Goal: Task Accomplishment & Management: Use online tool/utility

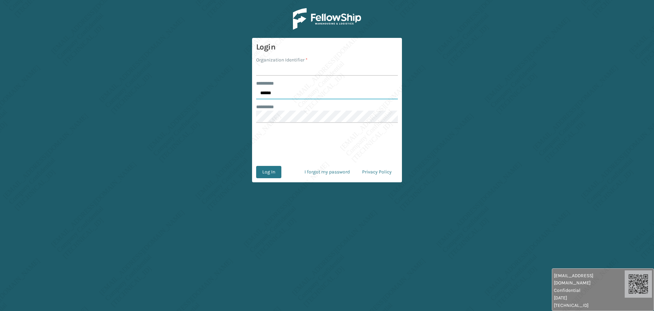
click at [273, 92] on input "******" at bounding box center [327, 93] width 142 height 12
type input "*****"
click at [282, 69] on input "Organization Identifier *" at bounding box center [327, 69] width 142 height 12
type input "[PERSON_NAME]"
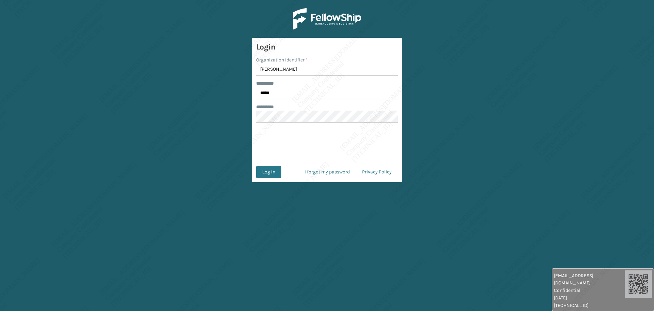
click at [266, 182] on form "Login Organization Identifier * Ladson ******** * ***** ******** * 0cAFcWeA6_9L…" at bounding box center [327, 110] width 150 height 144
click at [265, 173] on button "Log In" at bounding box center [268, 172] width 25 height 12
click at [277, 89] on input "******" at bounding box center [327, 93] width 142 height 12
type input "*****"
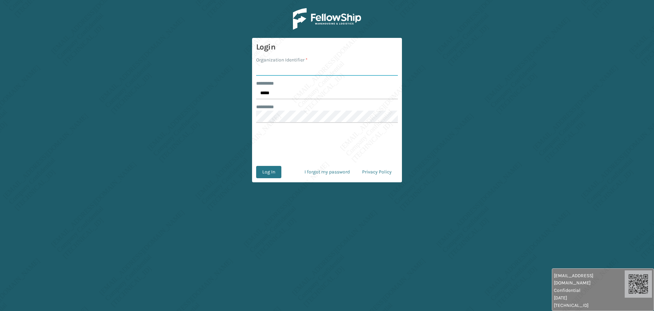
click at [266, 67] on input "Organization Identifier *" at bounding box center [327, 69] width 142 height 12
type input "[PERSON_NAME]"
click at [259, 174] on button "Log In" at bounding box center [268, 172] width 25 height 12
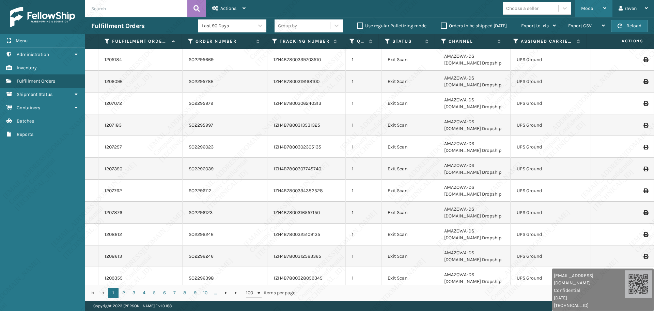
click at [588, 11] on span "Mode" at bounding box center [588, 8] width 12 height 6
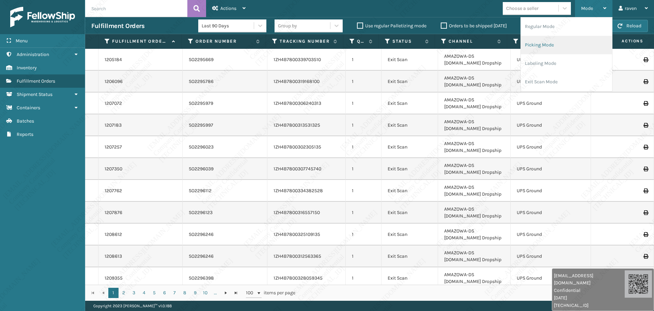
click at [567, 43] on li "Picking Mode" at bounding box center [566, 45] width 91 height 18
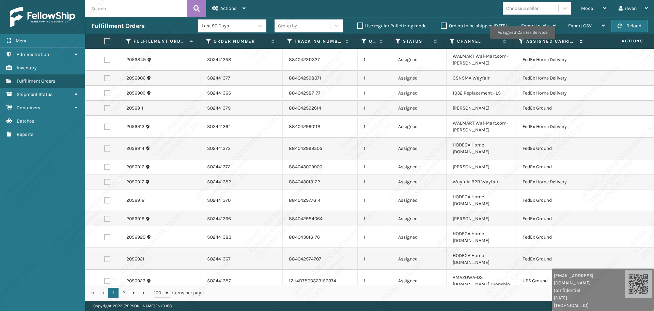
click at [523, 44] on icon at bounding box center [521, 41] width 5 height 6
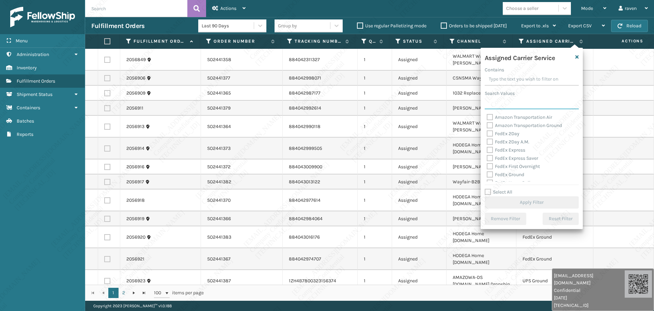
click at [503, 102] on input "Search Values" at bounding box center [532, 103] width 94 height 12
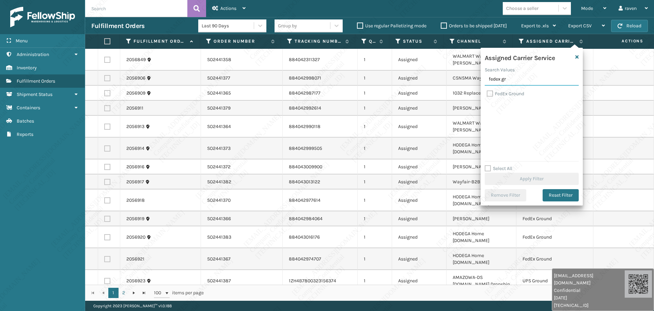
type input "fedex gr"
click at [509, 95] on label "FedEx Ground" at bounding box center [505, 94] width 37 height 6
click at [487, 94] on input "FedEx Ground" at bounding box center [487, 92] width 0 height 4
checkbox input "true"
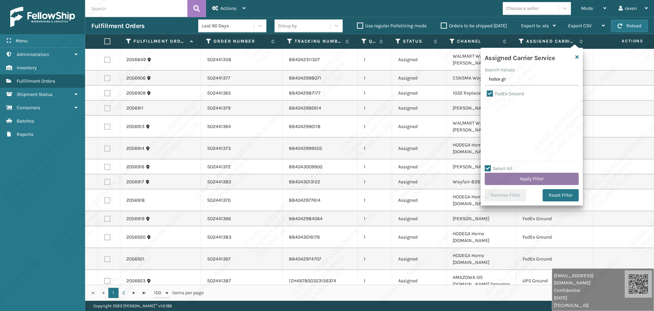
click at [528, 175] on button "Apply Filter" at bounding box center [532, 178] width 94 height 12
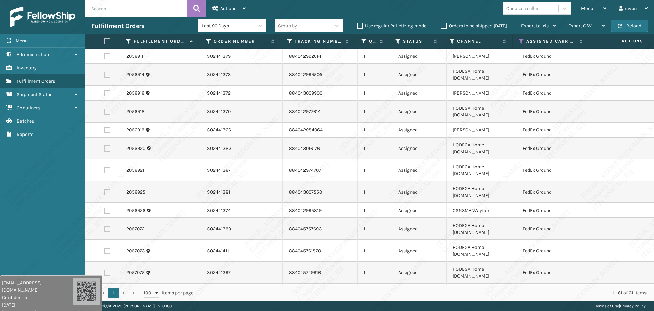
drag, startPoint x: 421, startPoint y: 277, endPoint x: 39, endPoint y: 293, distance: 382.1
click at [39, 293] on span "Confidential" at bounding box center [37, 296] width 71 height 7
click at [106, 39] on label at bounding box center [107, 41] width 6 height 6
click at [105, 39] on input "checkbox" at bounding box center [104, 41] width 0 height 4
checkbox input "true"
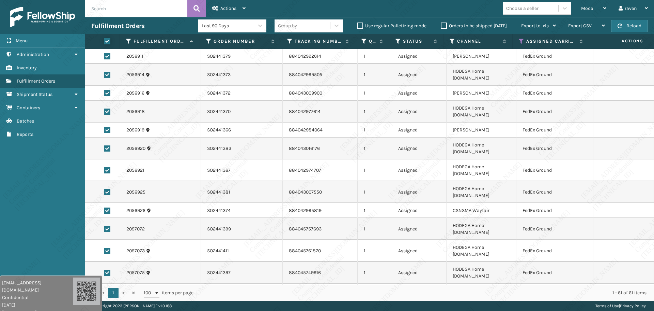
checkbox input "true"
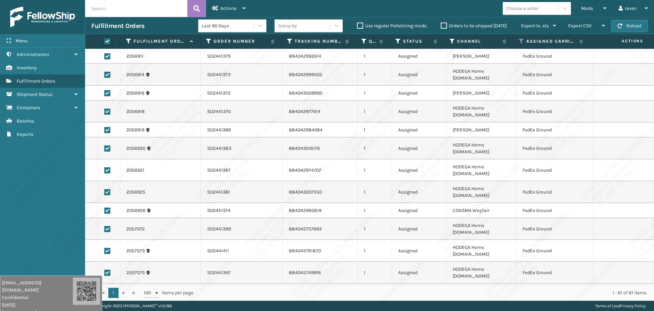
checkbox input "true"
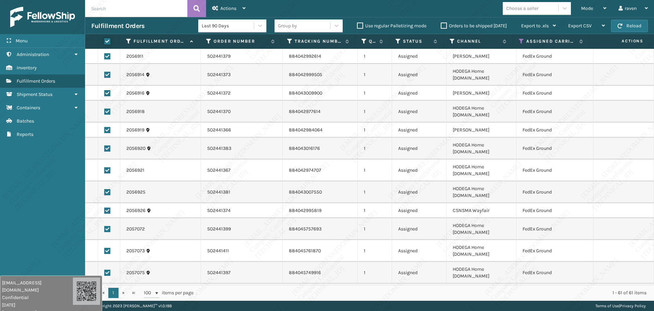
checkbox input "true"
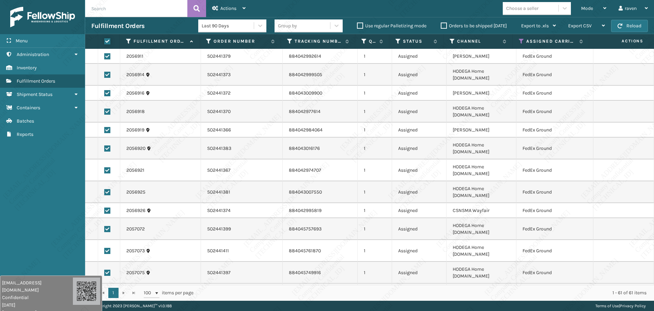
checkbox input "true"
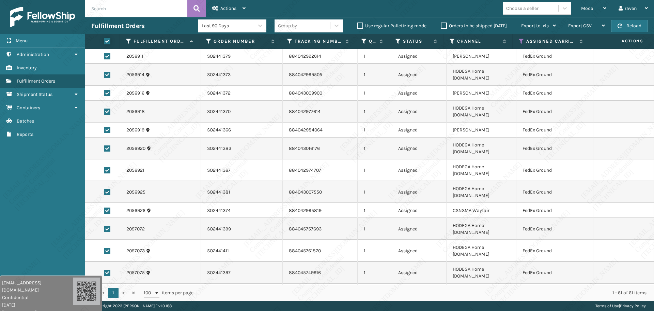
checkbox input "true"
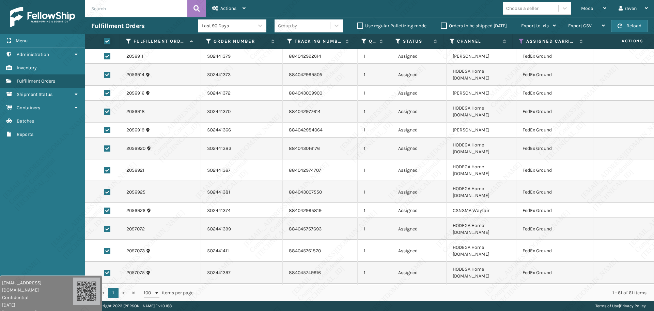
checkbox input "true"
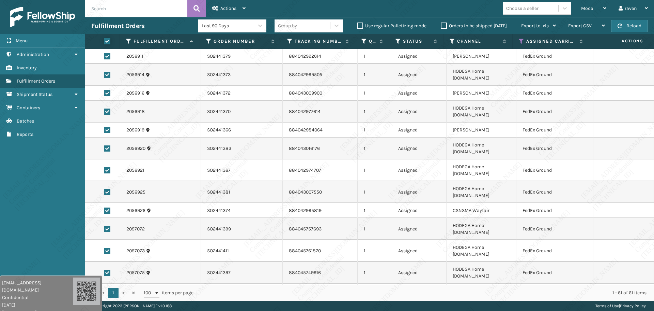
checkbox input "true"
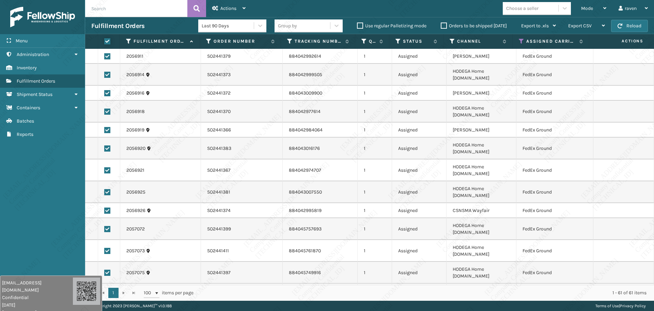
checkbox input "true"
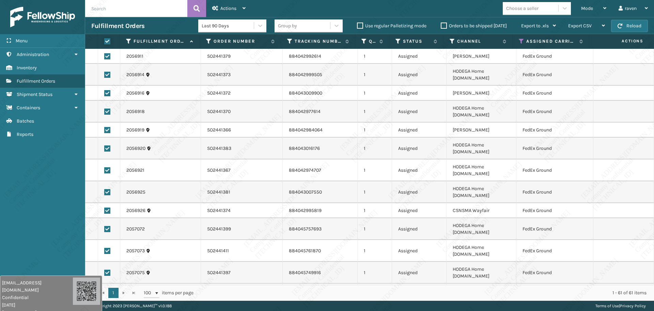
checkbox input "true"
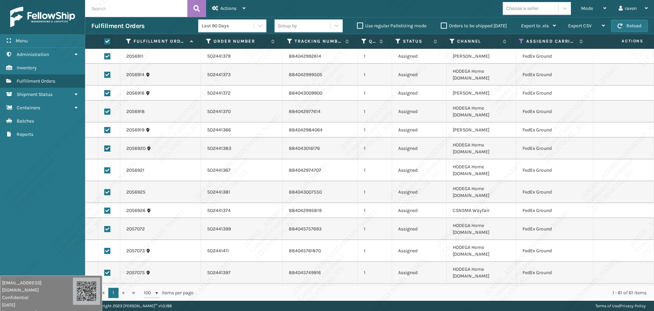
checkbox input "true"
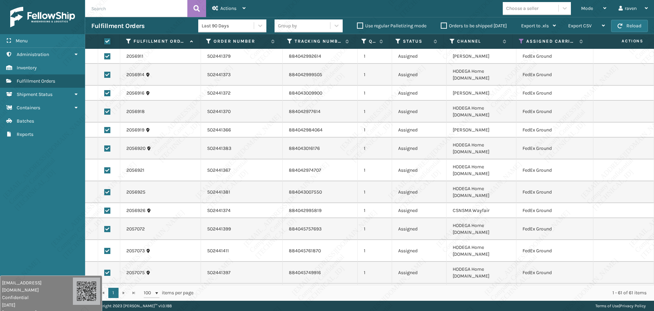
checkbox input "true"
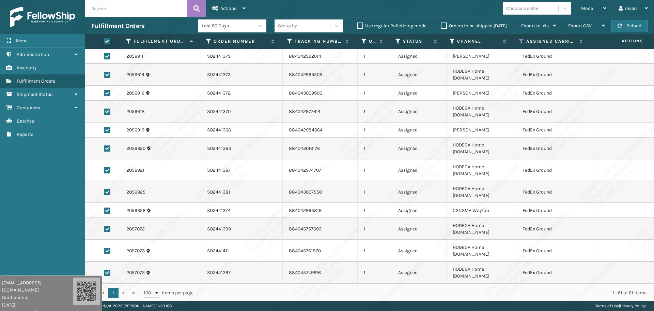
checkbox input "true"
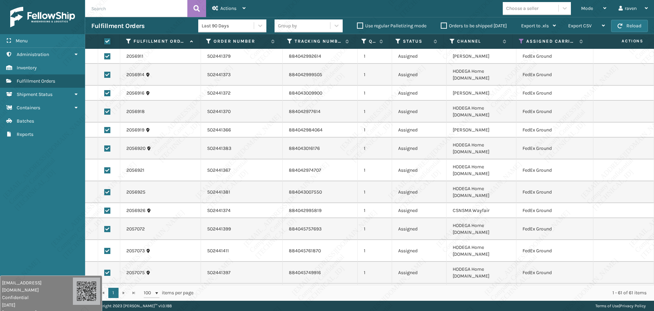
checkbox input "true"
click at [233, 3] on div "Actions" at bounding box center [228, 8] width 33 height 17
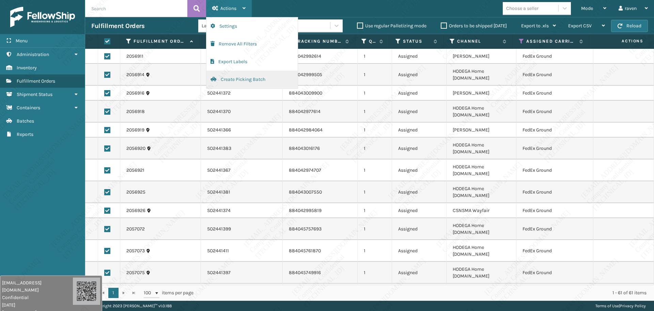
click at [229, 81] on button "Create Picking Batch" at bounding box center [252, 80] width 91 height 18
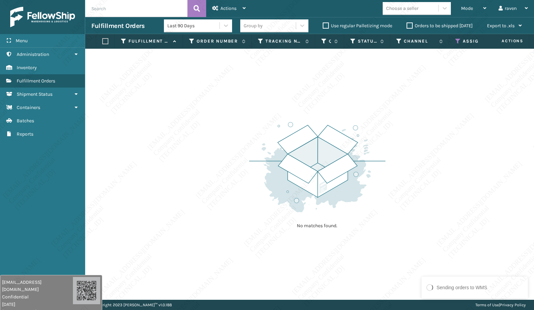
click at [379, 89] on div "No matches found." at bounding box center [309, 174] width 449 height 251
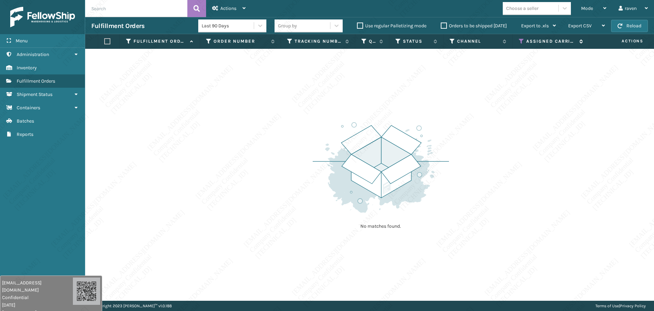
click at [520, 39] on icon at bounding box center [521, 41] width 5 height 6
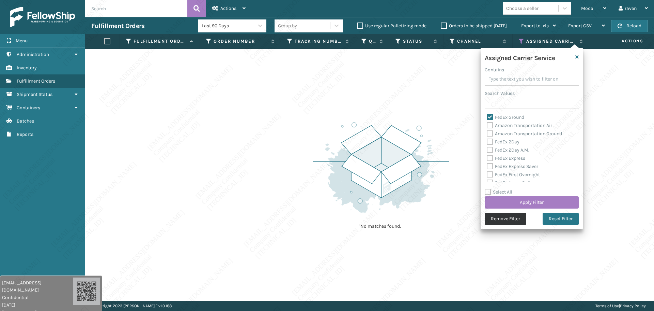
click at [510, 220] on button "Remove Filter" at bounding box center [506, 218] width 42 height 12
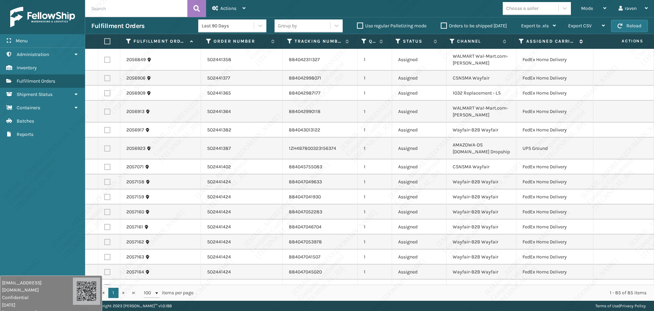
click at [525, 41] on div "Assigned Carrier Service" at bounding box center [551, 41] width 64 height 6
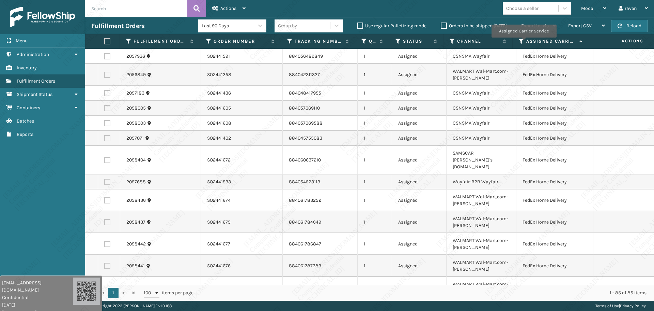
click at [523, 39] on icon at bounding box center [521, 41] width 5 height 6
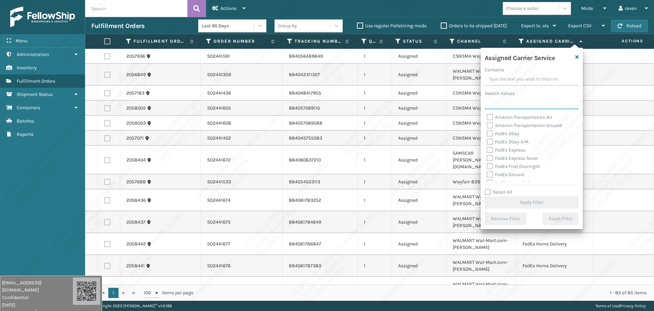
click at [509, 107] on input "Search Values" at bounding box center [532, 103] width 94 height 12
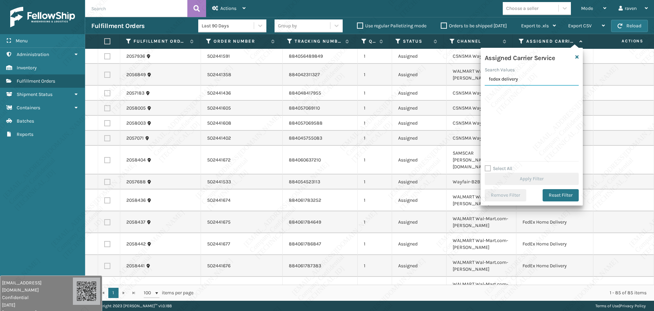
click at [502, 80] on input "fedex delivery" at bounding box center [532, 79] width 94 height 12
type input "fedex home delivery"
click at [529, 93] on label "FedEx Home Delivery" at bounding box center [513, 94] width 52 height 6
click at [487, 93] on input "FedEx Home Delivery" at bounding box center [487, 92] width 0 height 4
checkbox input "true"
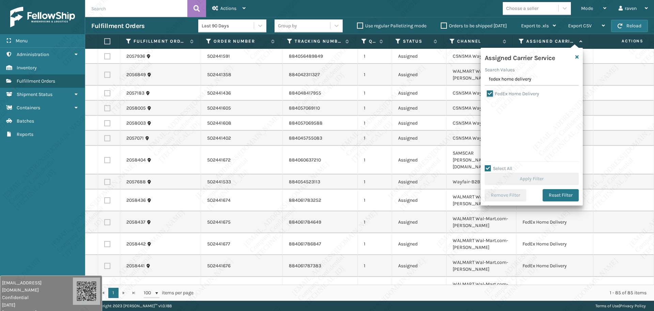
checkbox input "true"
click at [526, 179] on button "Apply Filter" at bounding box center [532, 178] width 94 height 12
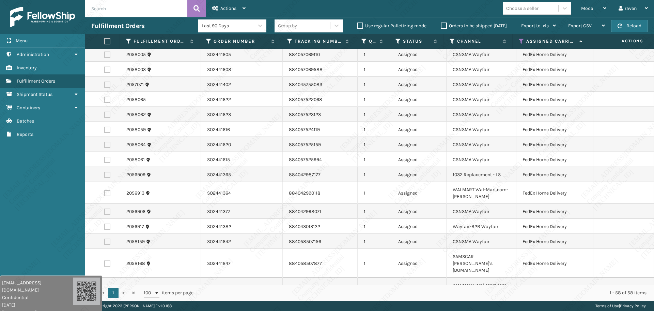
scroll to position [34, 0]
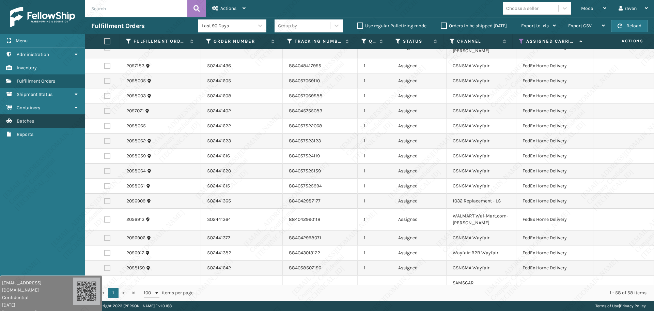
drag, startPoint x: 49, startPoint y: 172, endPoint x: 84, endPoint y: 118, distance: 64.9
click at [50, 172] on div "Menu Shipment Status Administration Shipment Status Inventory Shipment Status F…" at bounding box center [42, 155] width 85 height 311
click at [108, 41] on label at bounding box center [107, 41] width 6 height 6
click at [105, 41] on input "checkbox" at bounding box center [104, 41] width 0 height 4
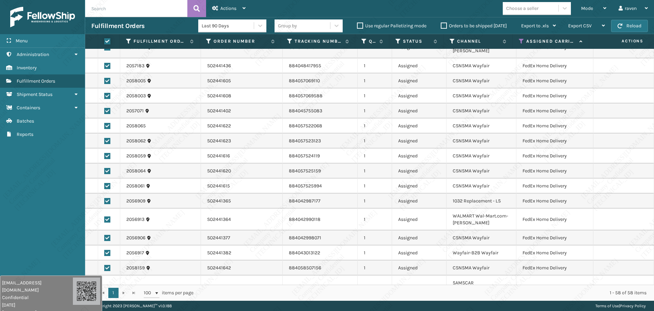
checkbox input "true"
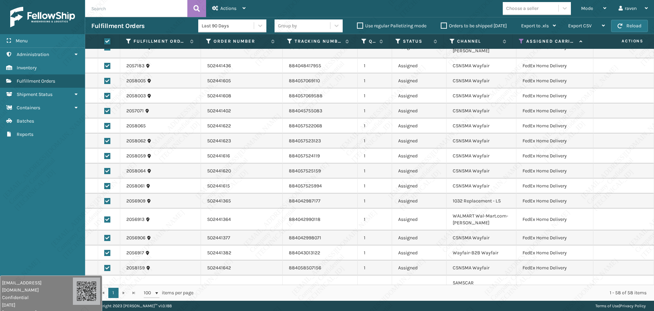
checkbox input "true"
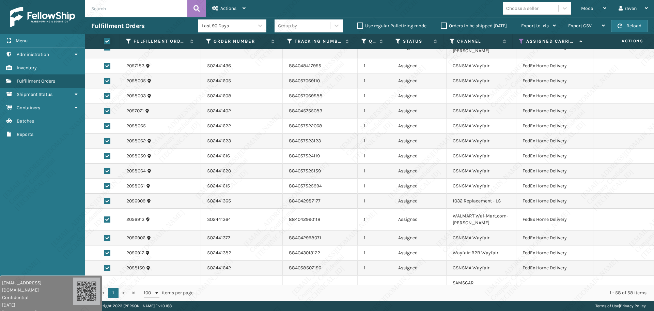
checkbox input "true"
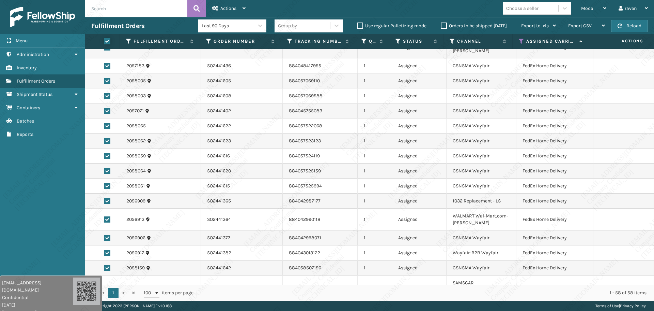
checkbox input "true"
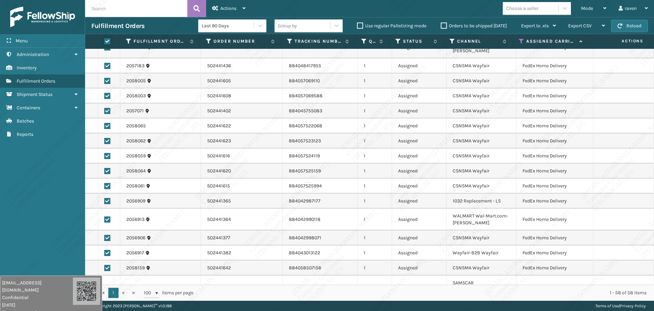
checkbox input "true"
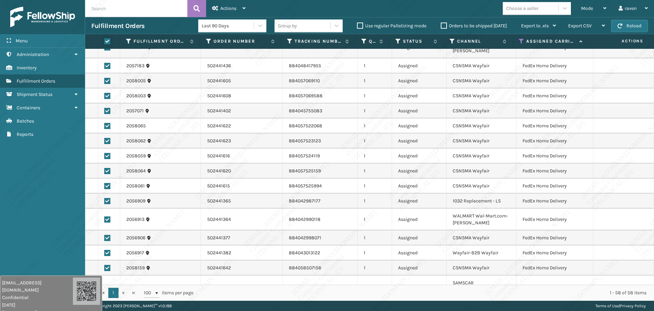
checkbox input "true"
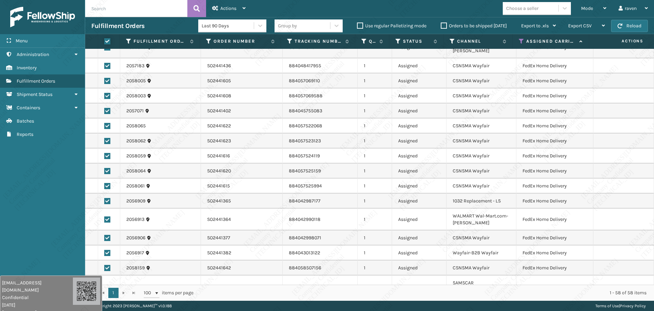
checkbox input "true"
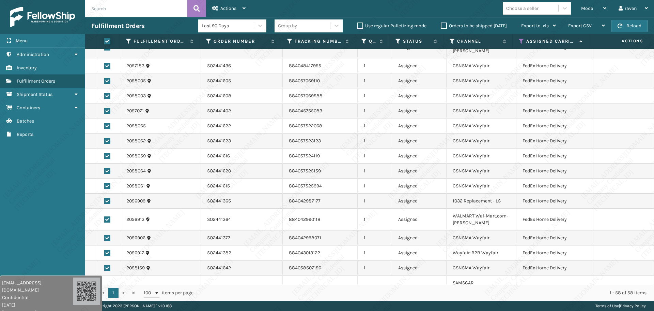
checkbox input "true"
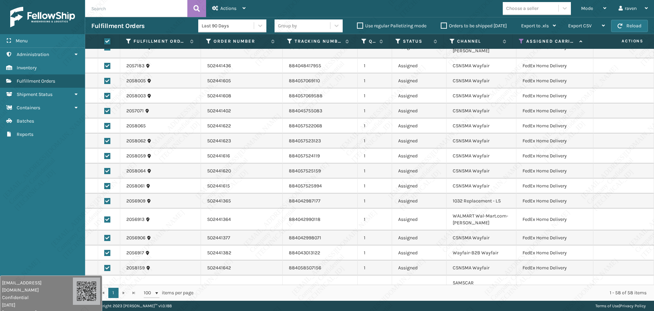
checkbox input "true"
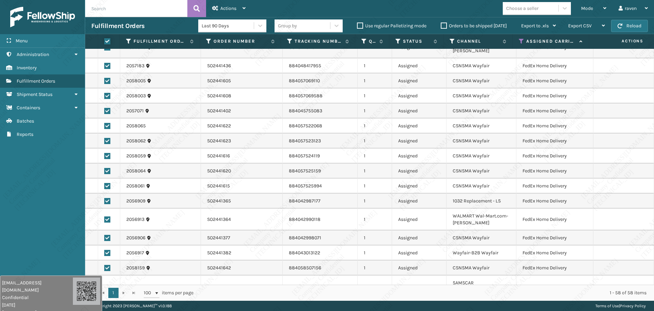
checkbox input "true"
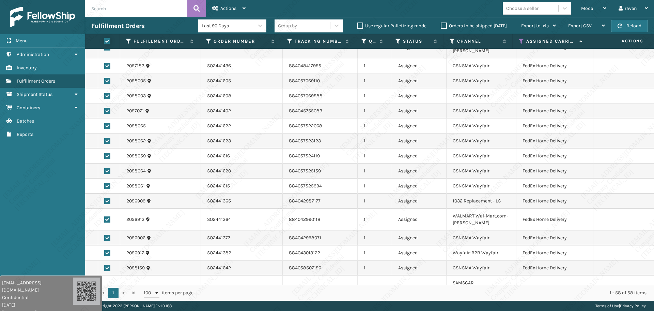
checkbox input "true"
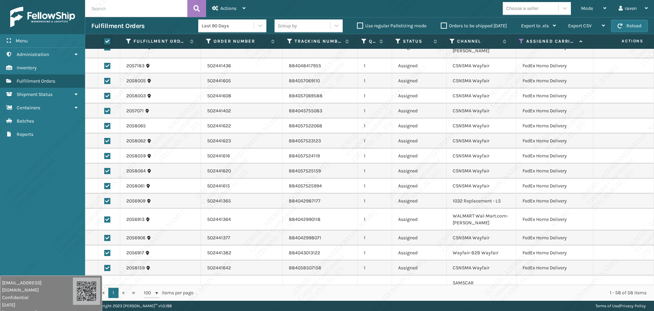
checkbox input "true"
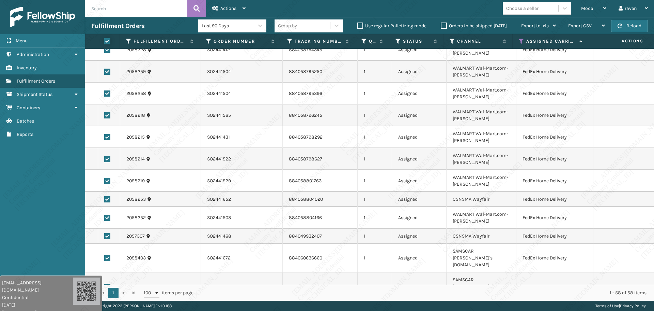
scroll to position [341, 0]
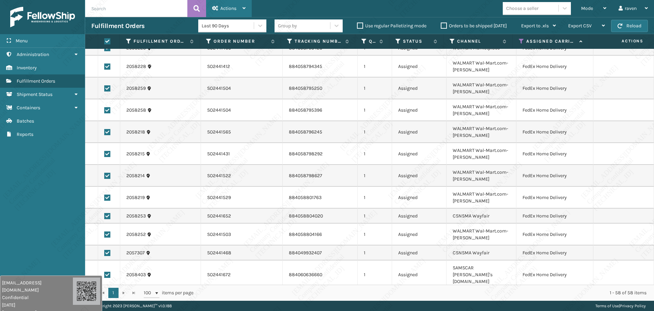
click at [222, 1] on div "Actions" at bounding box center [228, 8] width 33 height 17
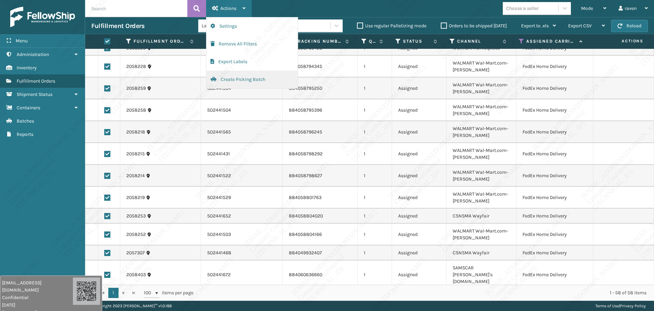
click at [240, 81] on button "Create Picking Batch" at bounding box center [252, 80] width 91 height 18
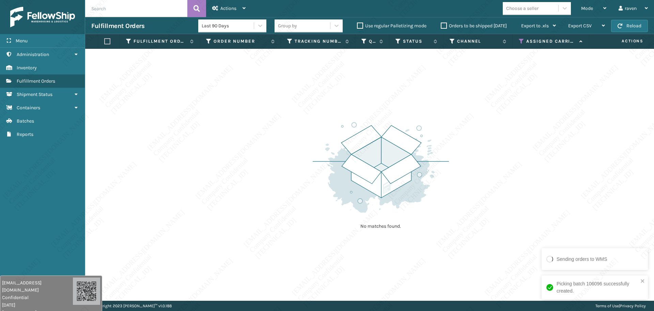
click at [644, 285] on div "Picking batch 106096 successfully created." at bounding box center [595, 287] width 106 height 24
click at [590, 9] on span "Mode" at bounding box center [588, 8] width 12 height 6
click at [465, 131] on div "No matches found." at bounding box center [369, 175] width 569 height 252
click at [519, 39] on icon at bounding box center [521, 41] width 5 height 6
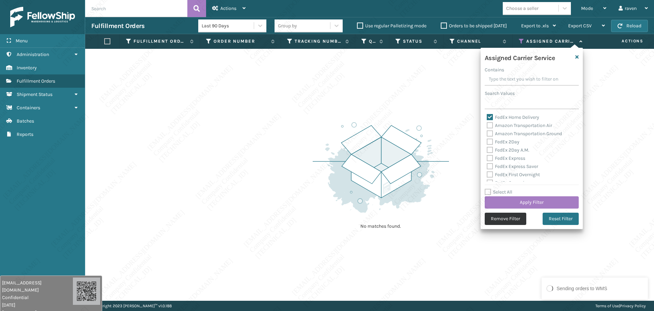
click at [497, 218] on button "Remove Filter" at bounding box center [506, 218] width 42 height 12
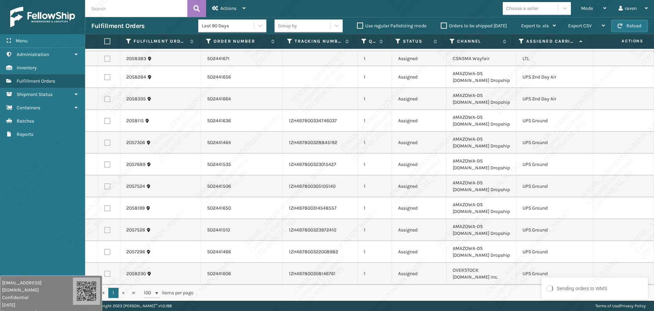
scroll to position [319, 0]
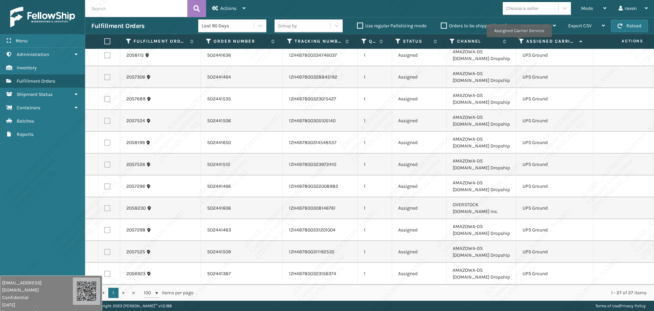
click at [519, 40] on icon at bounding box center [521, 41] width 5 height 6
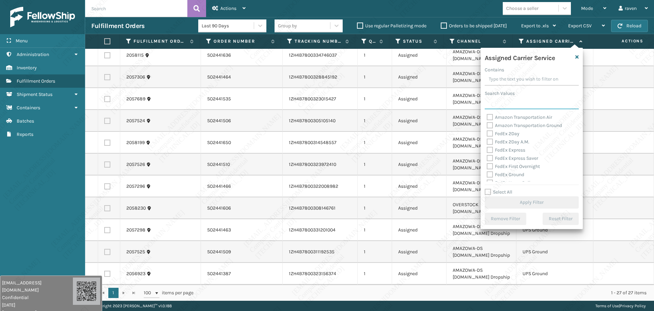
click at [510, 100] on input "Search Values" at bounding box center [532, 103] width 94 height 12
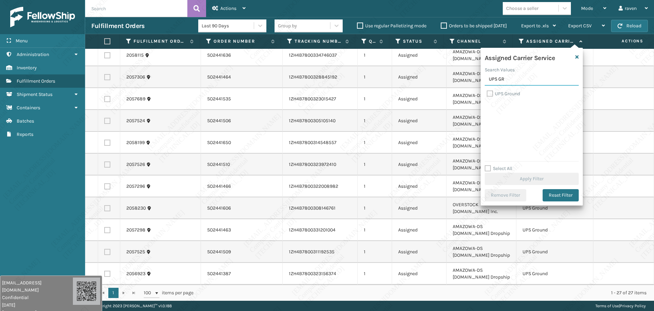
type input "UPS GR"
click at [512, 94] on label "UPS Ground" at bounding box center [503, 94] width 33 height 6
click at [487, 94] on input "UPS Ground" at bounding box center [487, 92] width 0 height 4
checkbox input "true"
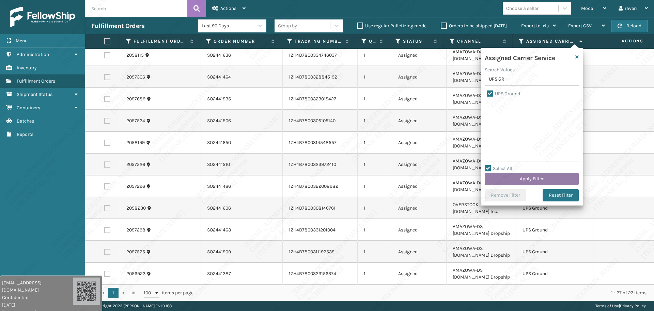
click at [546, 175] on button "Apply Filter" at bounding box center [532, 178] width 94 height 12
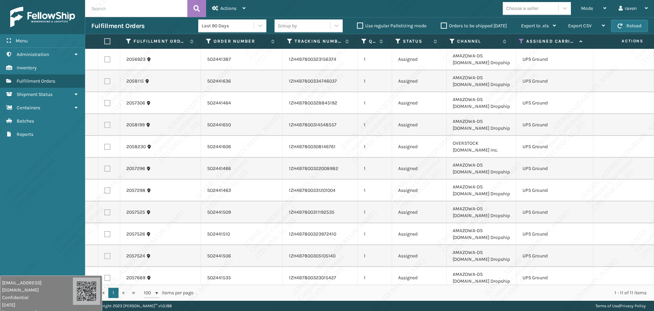
scroll to position [0, 0]
click at [105, 42] on label at bounding box center [107, 41] width 6 height 6
click at [105, 42] on input "checkbox" at bounding box center [104, 41] width 0 height 4
checkbox input "true"
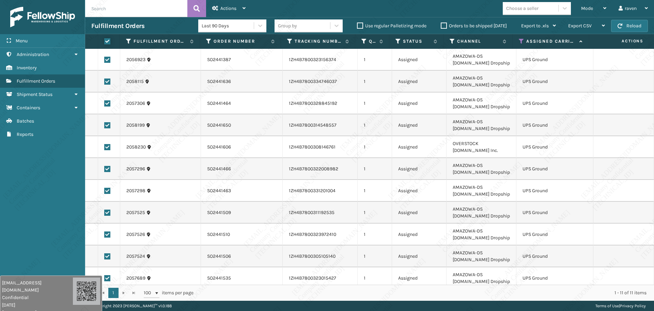
checkbox input "true"
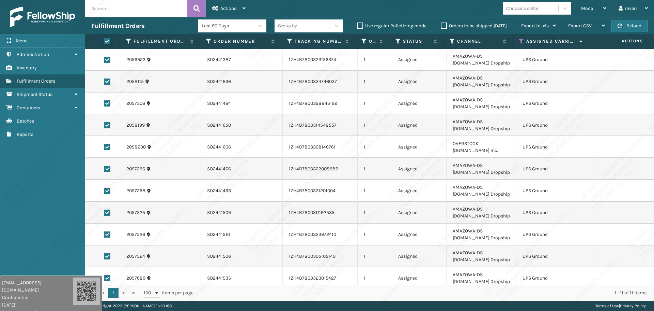
checkbox input "true"
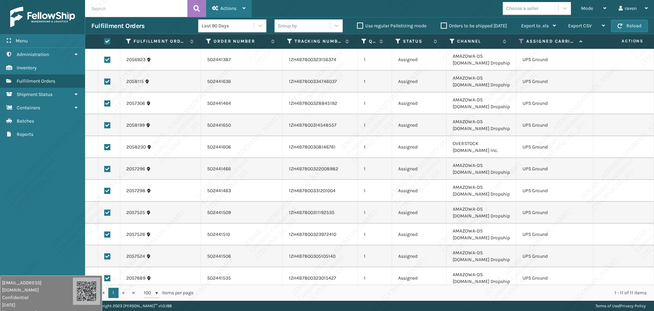
click at [217, 14] on div "Actions" at bounding box center [228, 8] width 33 height 17
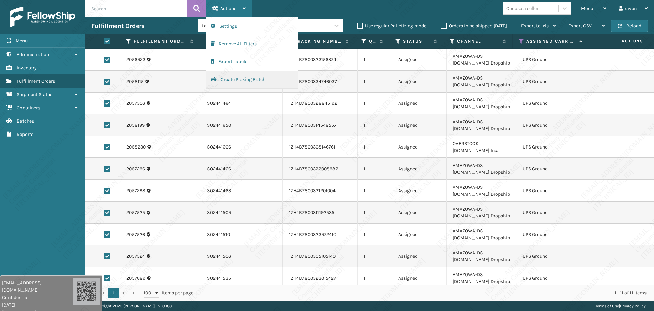
click at [249, 81] on button "Create Picking Batch" at bounding box center [252, 80] width 91 height 18
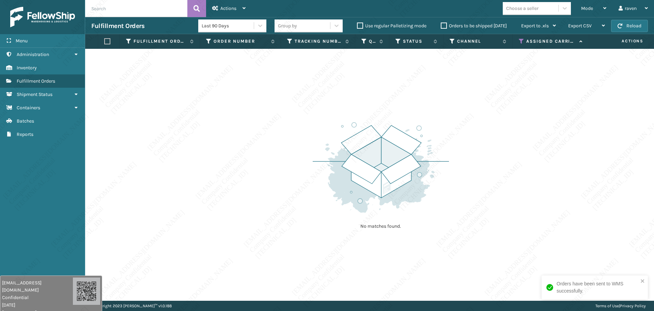
click at [523, 44] on th "Assigned Carrier Service" at bounding box center [551, 41] width 76 height 15
click at [522, 40] on icon at bounding box center [521, 41] width 5 height 6
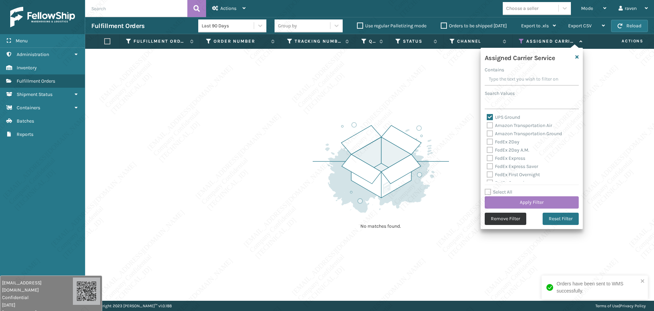
click at [510, 212] on button "Remove Filter" at bounding box center [506, 218] width 42 height 12
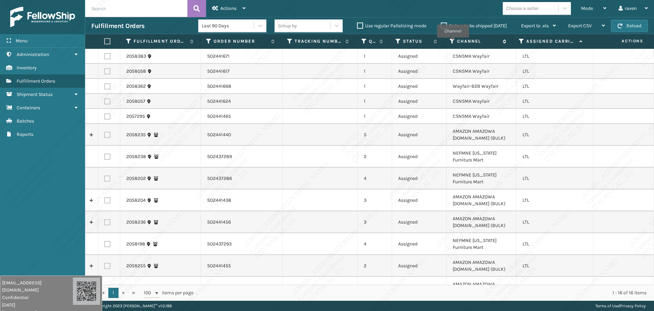
click at [453, 42] on icon at bounding box center [452, 41] width 5 height 6
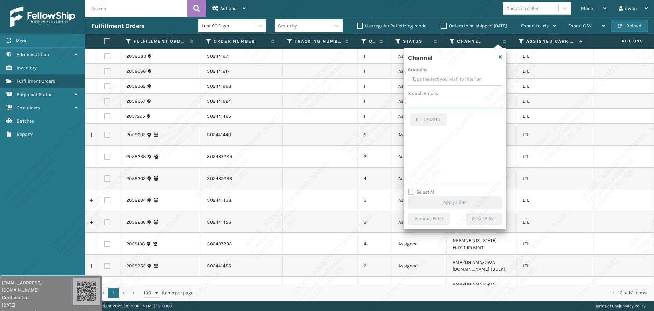
click at [441, 106] on input "Search Values" at bounding box center [455, 103] width 94 height 12
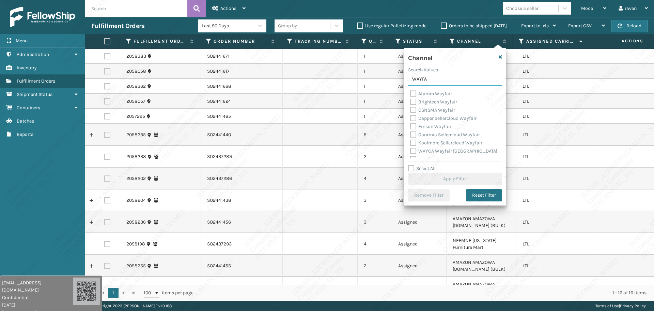
type input "WAYFA"
click at [425, 93] on label "Atamin Wayfair" at bounding box center [431, 94] width 42 height 6
click at [411, 93] on input "Atamin Wayfair" at bounding box center [410, 92] width 0 height 4
click at [425, 93] on label "Atamin Wayfair" at bounding box center [431, 94] width 42 height 6
click at [411, 93] on input "Atamin Wayfair" at bounding box center [410, 92] width 0 height 4
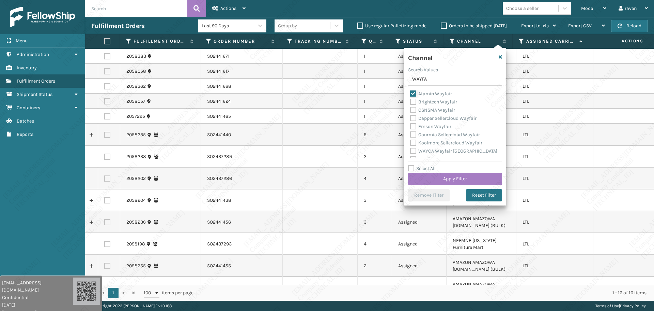
checkbox input "false"
click at [440, 108] on label "CSNSMA Wayfair" at bounding box center [432, 110] width 45 height 6
click at [411, 108] on input "CSNSMA Wayfair" at bounding box center [410, 108] width 0 height 4
checkbox input "true"
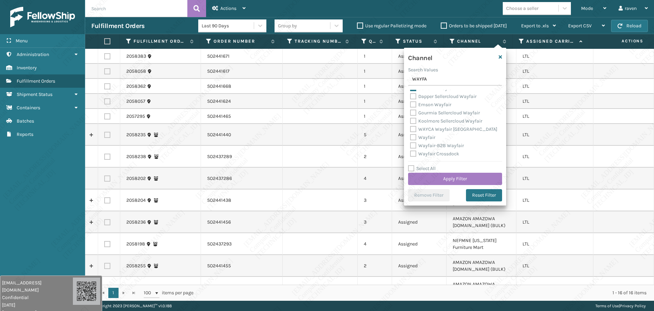
click at [426, 137] on label "Wayfair" at bounding box center [422, 137] width 25 height 6
click at [411, 137] on input "Wayfair" at bounding box center [410, 135] width 0 height 4
checkbox input "true"
click at [441, 146] on label "Wayfair-B2B Wayfair" at bounding box center [437, 145] width 54 height 6
click at [411, 146] on input "Wayfair-B2B Wayfair" at bounding box center [410, 143] width 0 height 4
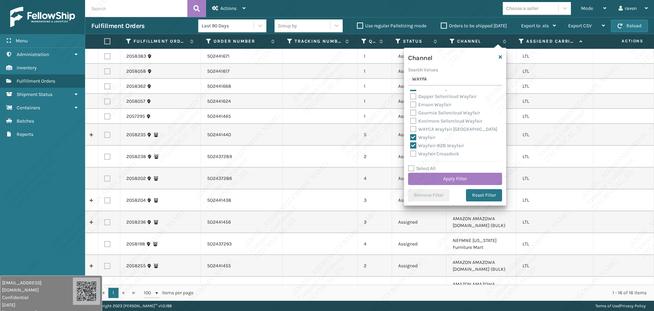
checkbox input "true"
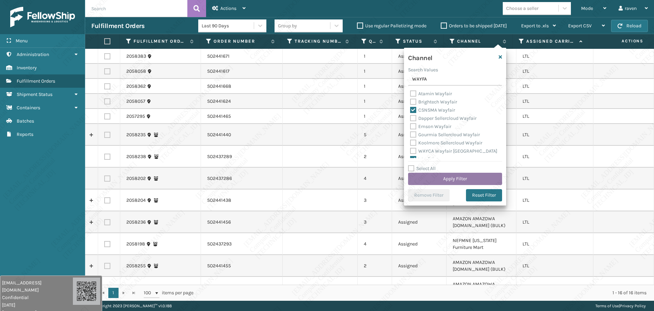
click at [457, 177] on button "Apply Filter" at bounding box center [455, 178] width 94 height 12
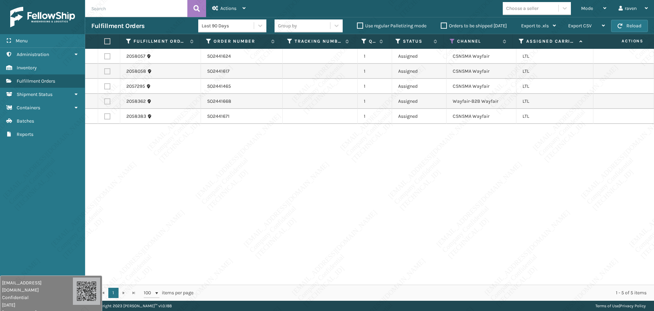
click at [189, 205] on div "2058057 SO2441624 1 Assigned CSNSMA Wayfair LTL 2058058 SO2441617 1 Assigned CS…" at bounding box center [369, 167] width 569 height 236
click at [107, 42] on label at bounding box center [107, 41] width 6 height 6
click at [105, 42] on input "checkbox" at bounding box center [104, 41] width 0 height 4
checkbox input "true"
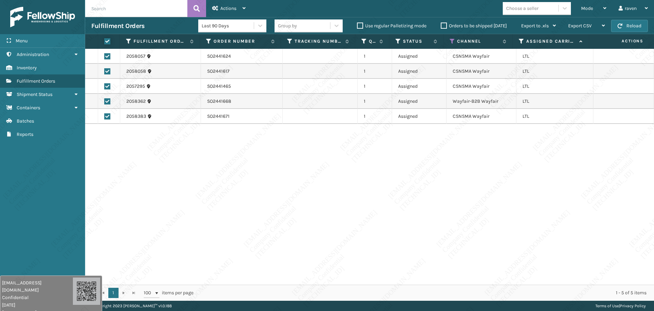
checkbox input "true"
click at [230, 14] on div "Actions" at bounding box center [228, 8] width 33 height 17
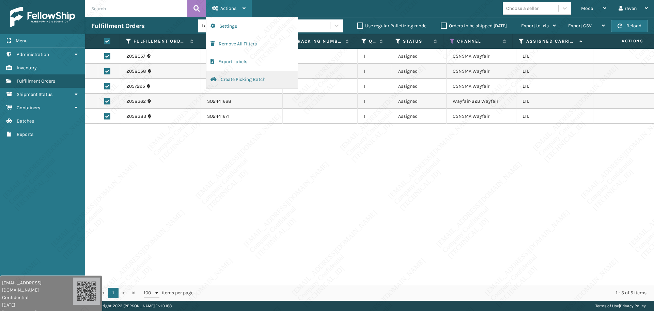
click at [235, 82] on button "Create Picking Batch" at bounding box center [252, 80] width 91 height 18
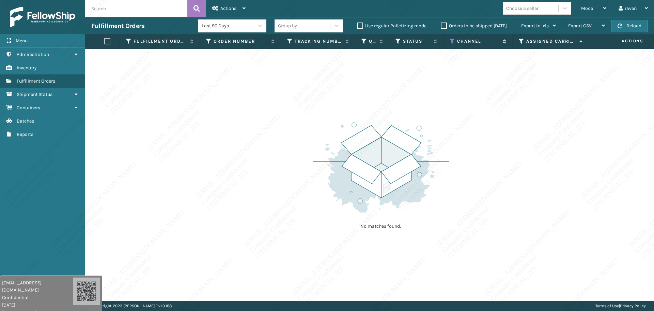
click at [452, 40] on icon at bounding box center [452, 41] width 5 height 6
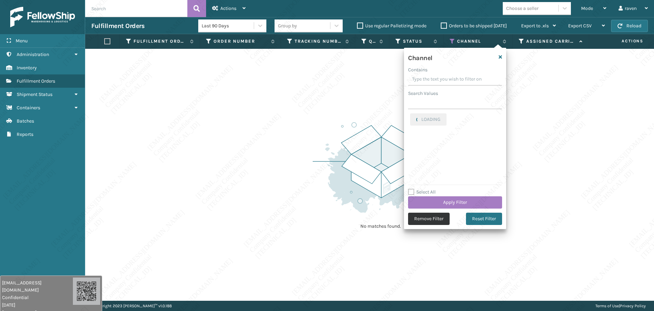
click at [425, 221] on button "Remove Filter" at bounding box center [429, 218] width 42 height 12
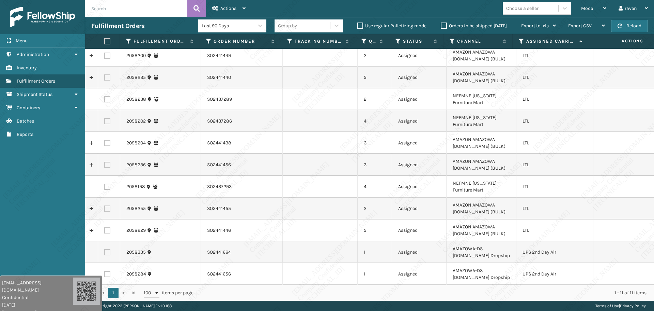
scroll to position [4, 0]
click at [109, 252] on label at bounding box center [107, 251] width 6 height 6
click at [105, 252] on input "checkbox" at bounding box center [104, 250] width 0 height 4
checkbox input "true"
click at [108, 272] on label at bounding box center [107, 273] width 6 height 6
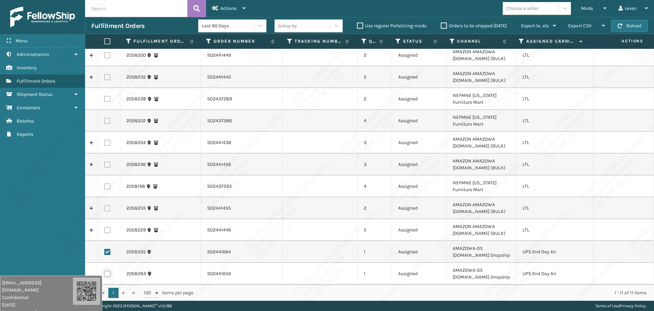
click at [105, 272] on input "checkbox" at bounding box center [104, 272] width 0 height 4
checkbox input "true"
click at [232, 8] on span "Actions" at bounding box center [229, 8] width 16 height 6
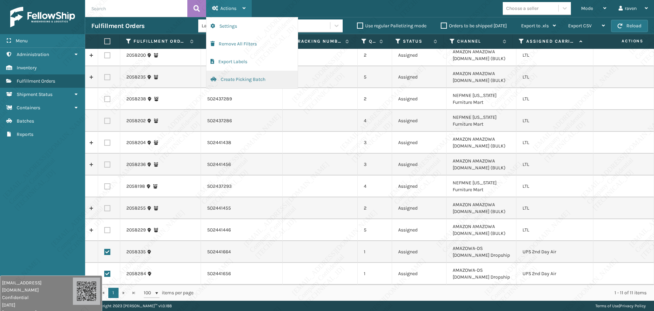
click at [235, 82] on button "Create Picking Batch" at bounding box center [252, 80] width 91 height 18
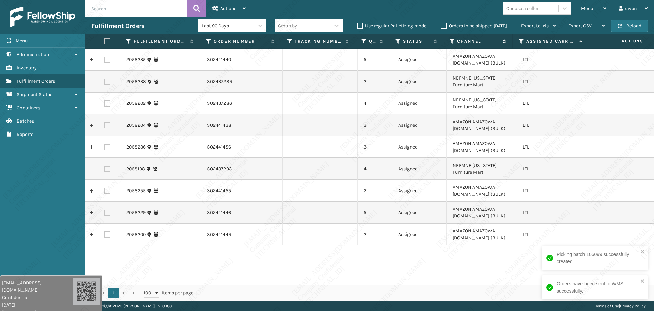
click at [454, 42] on icon at bounding box center [452, 41] width 5 height 6
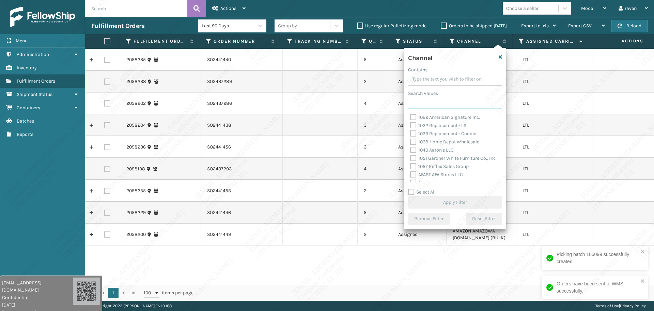
click at [440, 105] on input "Search Values" at bounding box center [455, 103] width 94 height 12
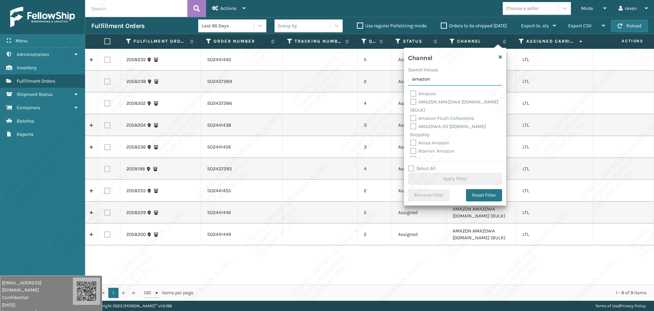
type input "amazon"
click at [414, 101] on label "AMAZON AMAZOWA [DOMAIN_NAME] (BULK)" at bounding box center [454, 106] width 88 height 14
click at [411, 101] on input "AMAZON AMAZOWA [DOMAIN_NAME] (BULK)" at bounding box center [410, 100] width 0 height 4
checkbox input "true"
click at [459, 179] on button "Apply Filter" at bounding box center [455, 178] width 94 height 12
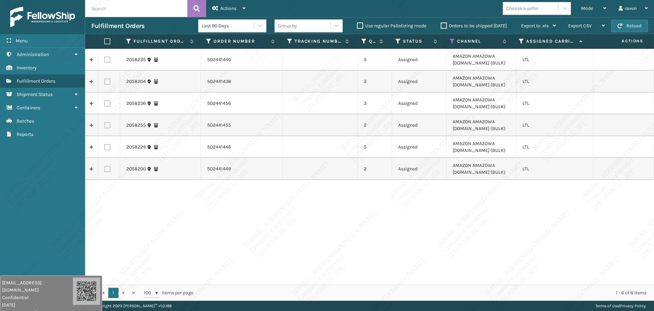
click at [109, 41] on label at bounding box center [107, 41] width 6 height 6
click at [105, 41] on input "checkbox" at bounding box center [104, 41] width 0 height 4
checkbox input "true"
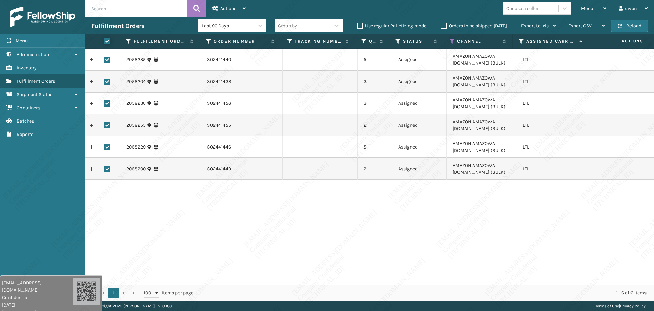
checkbox input "true"
click at [216, 6] on icon at bounding box center [215, 8] width 6 height 5
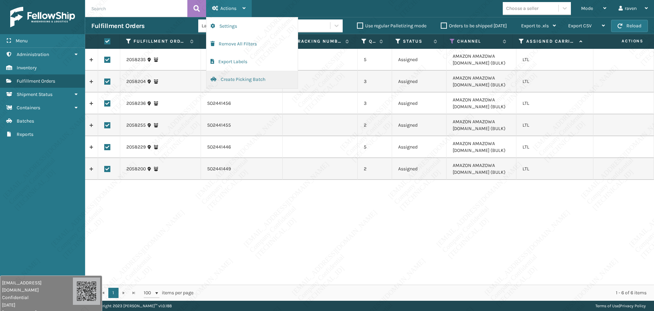
click at [248, 80] on button "Create Picking Batch" at bounding box center [252, 80] width 91 height 18
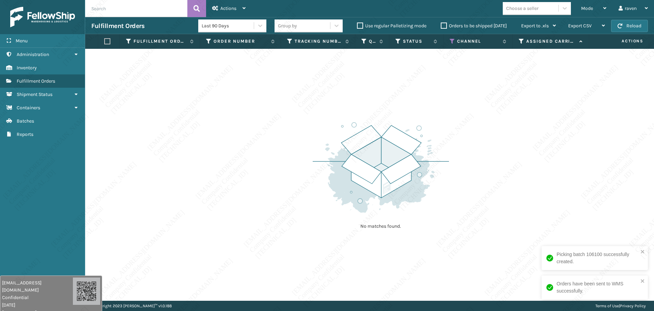
click at [450, 35] on th "Channel" at bounding box center [478, 41] width 69 height 15
click at [451, 40] on icon at bounding box center [452, 41] width 5 height 6
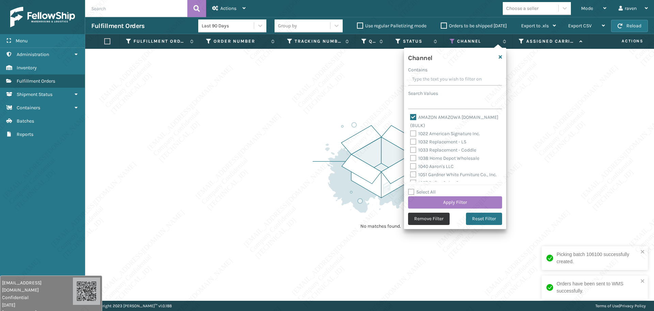
click at [443, 211] on div "Channel Contains Search Values AMAZON AMAZOWA [DOMAIN_NAME] (BULK) 1022 America…" at bounding box center [455, 138] width 102 height 181
click at [441, 216] on button "Remove Filter" at bounding box center [429, 218] width 42 height 12
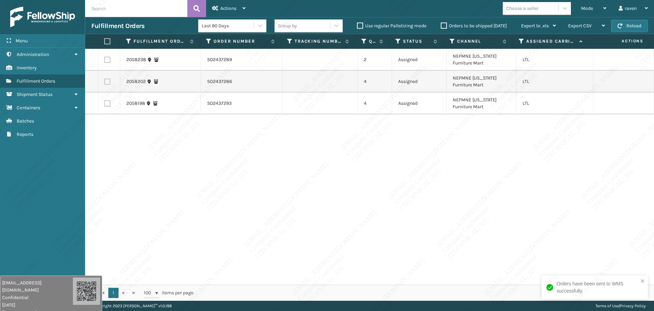
click at [457, 208] on div "2058238 SO2437289 2 Assigned NEFMNE [US_STATE] Furniture Mart LTL 2058202 SO243…" at bounding box center [369, 167] width 569 height 236
click at [108, 43] on label at bounding box center [107, 41] width 6 height 6
click at [105, 43] on input "checkbox" at bounding box center [104, 41] width 0 height 4
checkbox input "true"
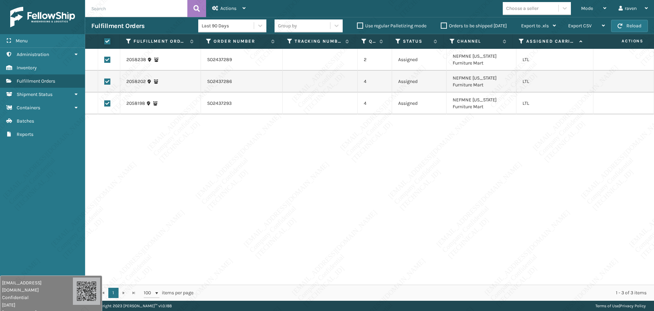
checkbox input "true"
click at [230, 4] on div "Actions" at bounding box center [228, 8] width 33 height 17
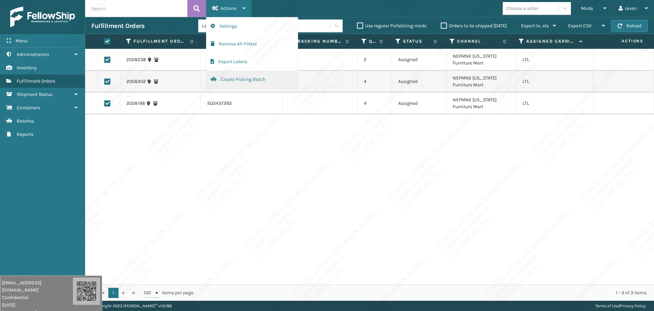
click at [235, 80] on button "Create Picking Batch" at bounding box center [252, 80] width 91 height 18
